Goal: Navigation & Orientation: Locate item on page

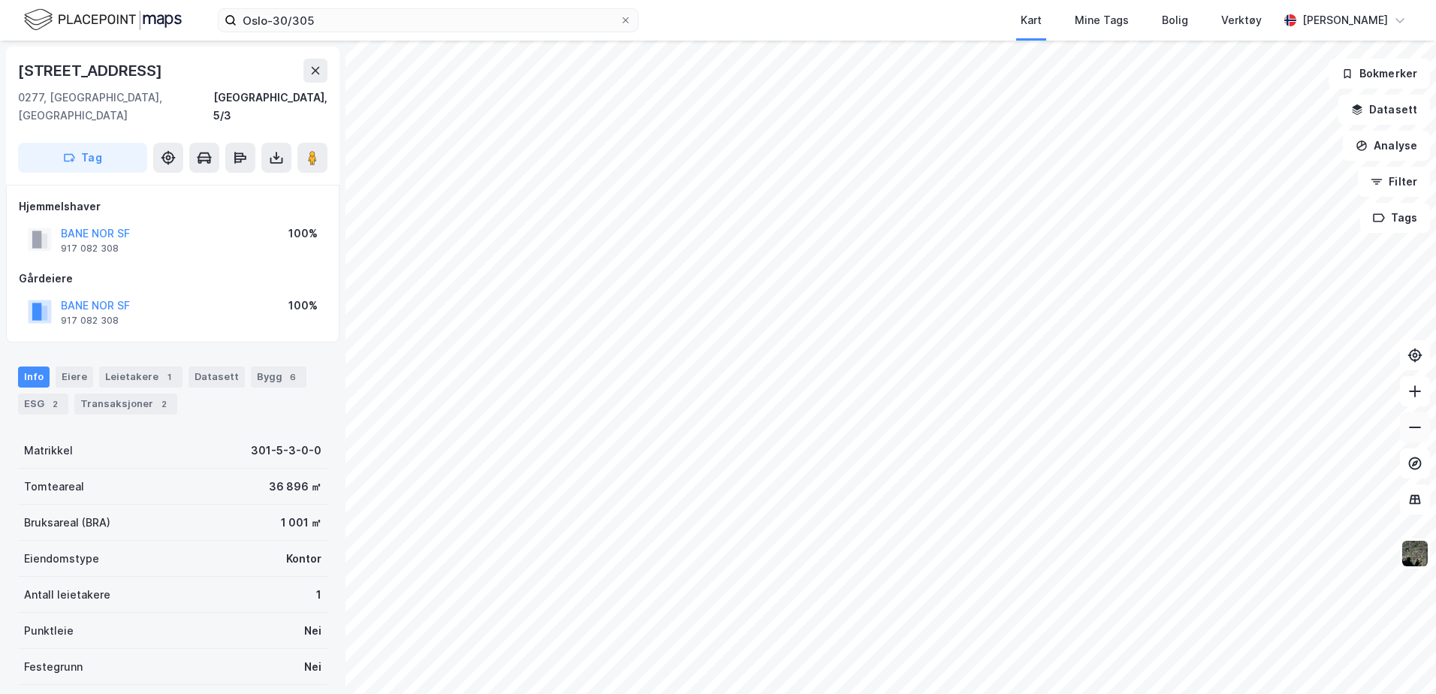
click at [1417, 428] on icon at bounding box center [1415, 427] width 15 height 15
click at [1413, 388] on icon at bounding box center [1415, 391] width 15 height 15
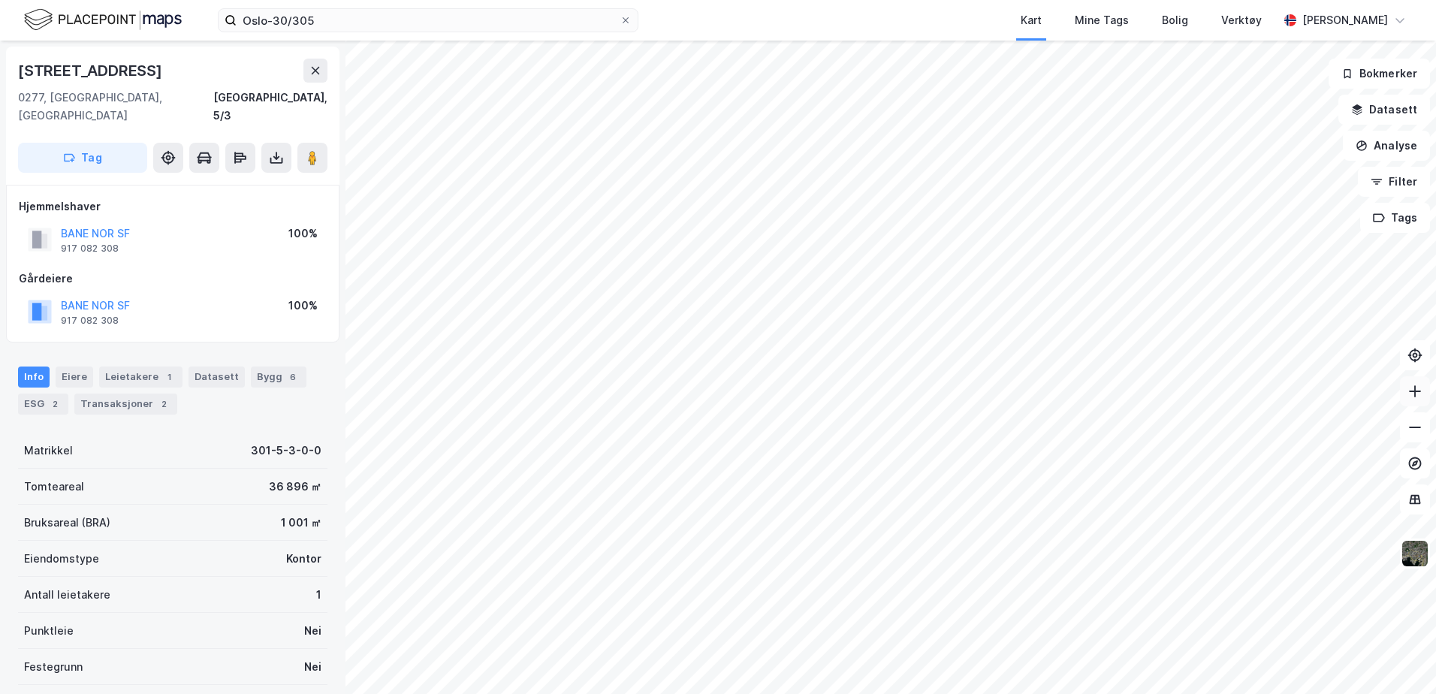
click at [1413, 388] on icon at bounding box center [1415, 391] width 15 height 15
